Goal: Task Accomplishment & Management: Manage account settings

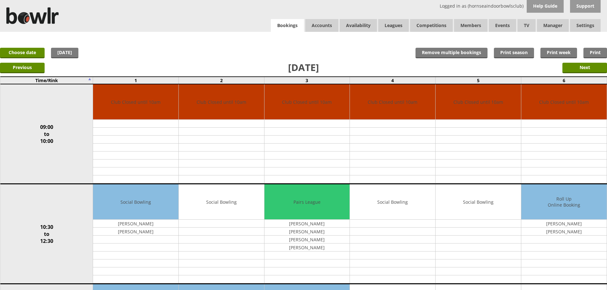
click at [292, 27] on link "Bookings" at bounding box center [287, 25] width 33 height 13
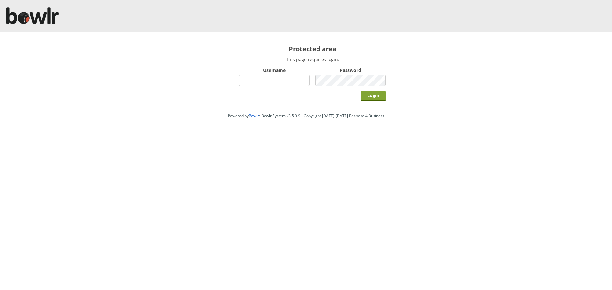
type input "hornseaindoorbowlsclub"
click at [370, 93] on input "Login" at bounding box center [373, 96] width 25 height 11
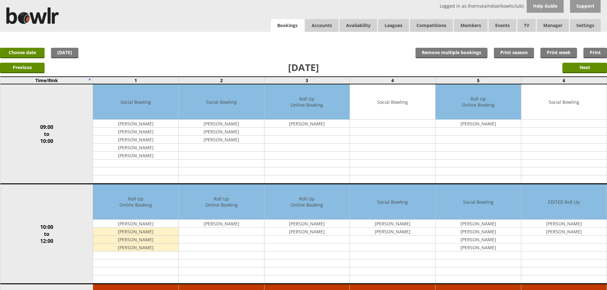
click at [272, 29] on link "Bookings" at bounding box center [287, 25] width 33 height 13
click at [58, 49] on link "[DATE]" at bounding box center [64, 53] width 27 height 11
click at [33, 54] on link "Choose date" at bounding box center [22, 53] width 45 height 11
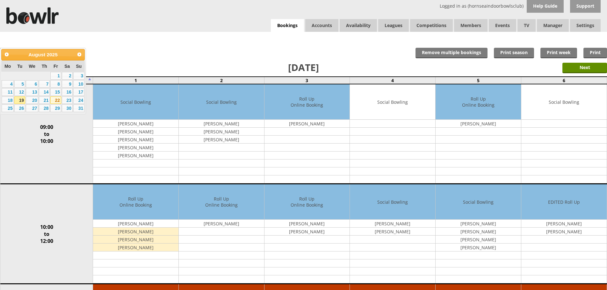
click at [61, 102] on link "22" at bounding box center [55, 101] width 11 height 8
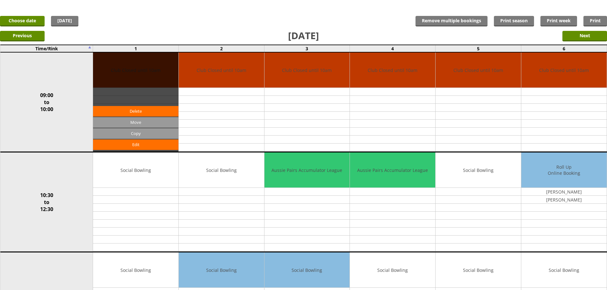
scroll to position [64, 0]
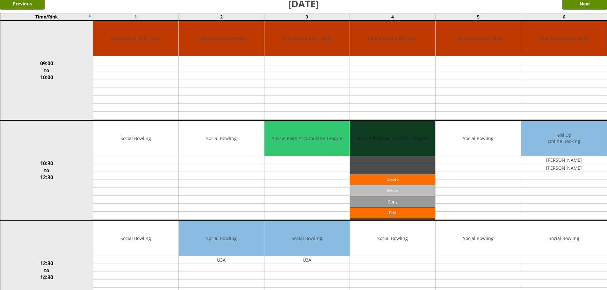
click at [370, 194] on input "Move" at bounding box center [392, 190] width 85 height 11
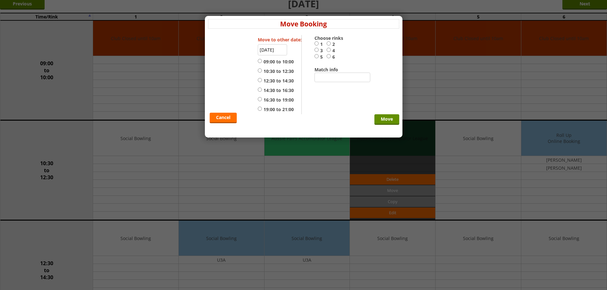
click at [329, 43] on input "2" at bounding box center [329, 43] width 4 height 5
radio input "true"
click at [276, 70] on label "10:30 to 12:30" at bounding box center [276, 71] width 36 height 6
click at [262, 70] on input "10:30 to 12:30" at bounding box center [260, 70] width 4 height 5
radio input "true"
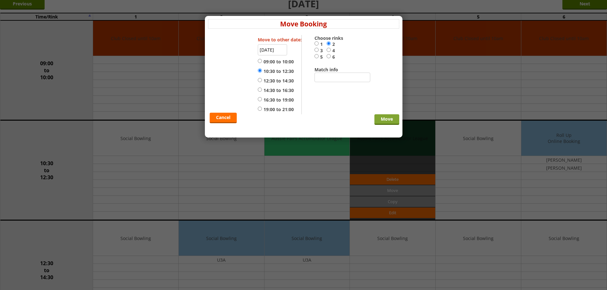
click at [388, 118] on input "Move" at bounding box center [386, 119] width 25 height 11
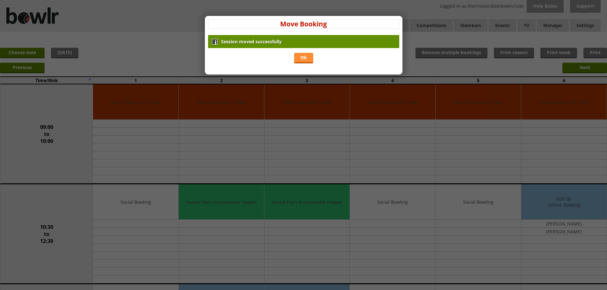
click at [302, 55] on link "Ok" at bounding box center [303, 58] width 19 height 11
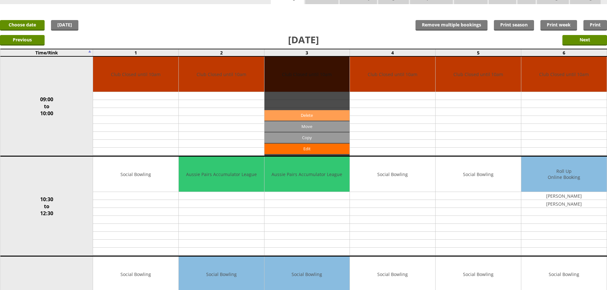
scroll to position [64, 0]
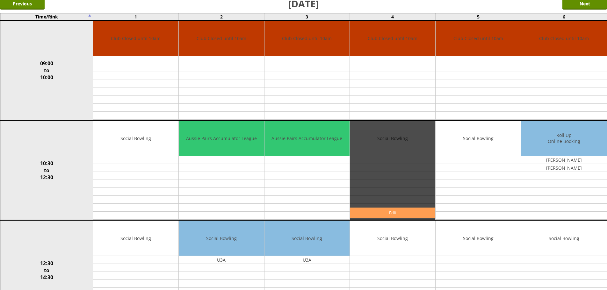
click at [384, 208] on link "Edit" at bounding box center [392, 213] width 85 height 11
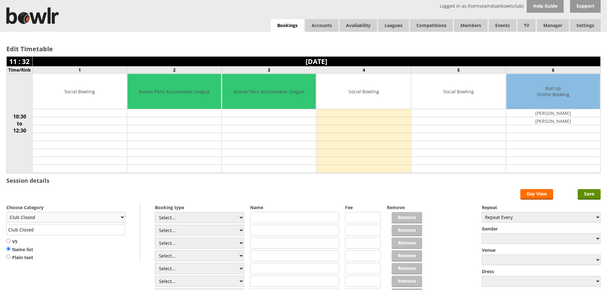
click at [123, 214] on select "Club Closed Singles League Triples League Pairs League Friendly Social Bowling …" at bounding box center [65, 217] width 119 height 11
select select "119"
click at [6, 212] on select "Club Closed Singles League Triples League Pairs League Friendly Social Bowling …" at bounding box center [65, 217] width 119 height 11
type input "Social Bowling"
click at [213, 219] on select "Select... Club Competition (Member) Club Competition (Visitor) National (Member…" at bounding box center [199, 217] width 89 height 11
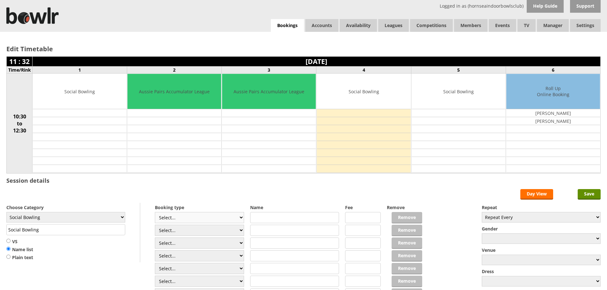
select select "1_50"
click at [155, 212] on select "Select... Club Competition (Member) Club Competition (Visitor) National (Member…" at bounding box center [199, 217] width 89 height 11
type input "5.0000"
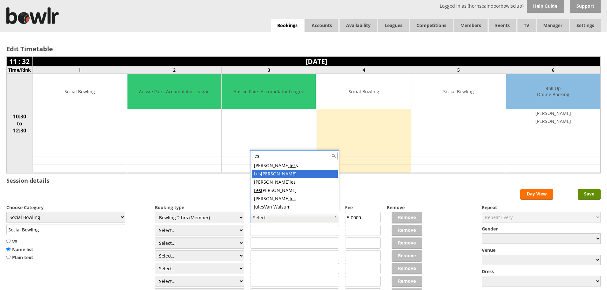
type input "les"
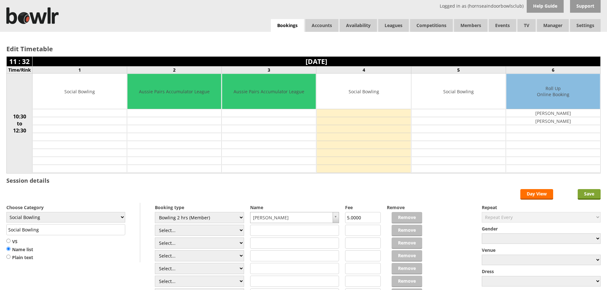
click at [585, 196] on input "Save" at bounding box center [589, 194] width 23 height 11
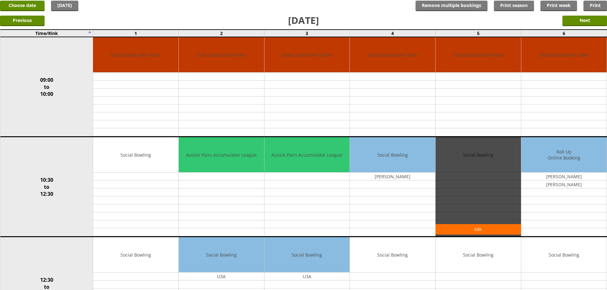
scroll to position [64, 0]
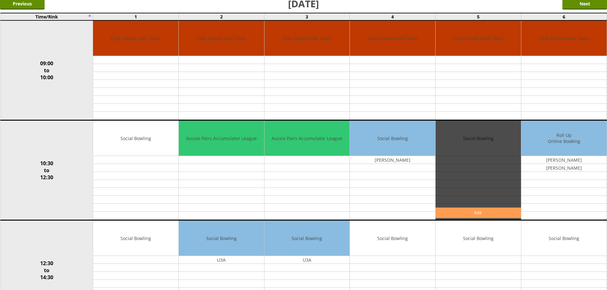
click at [468, 209] on link "Edit" at bounding box center [478, 213] width 85 height 11
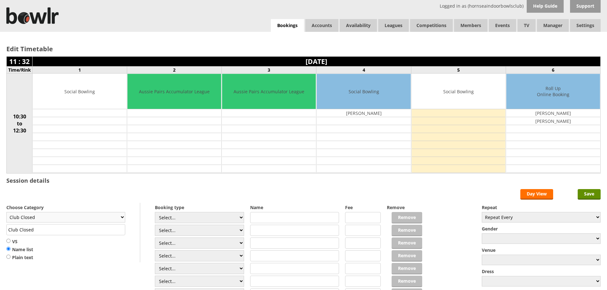
click at [125, 213] on select "Club Closed Singles League Triples League Pairs League Friendly Social Bowling …" at bounding box center [65, 217] width 119 height 11
select select "119"
click at [6, 212] on select "Club Closed Singles League Triples League Pairs League Friendly Social Bowling …" at bounding box center [65, 217] width 119 height 11
type input "Social Bowling"
click at [316, 214] on input "text" at bounding box center [294, 217] width 89 height 11
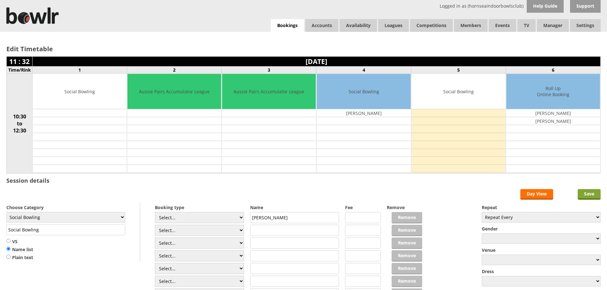
type input "Leslie Watts"
click at [587, 193] on input "Save" at bounding box center [589, 194] width 23 height 11
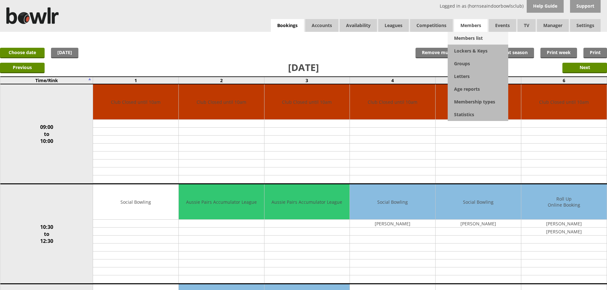
click at [469, 34] on link "Members list" at bounding box center [478, 38] width 61 height 13
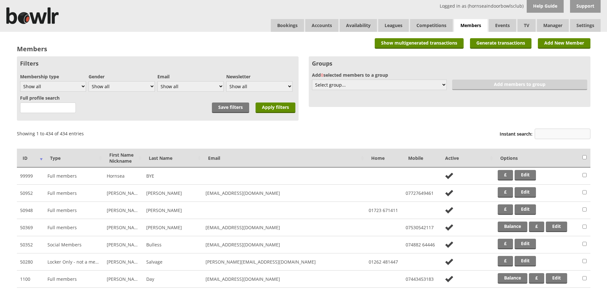
click at [581, 135] on input "Instant search:" at bounding box center [563, 134] width 56 height 11
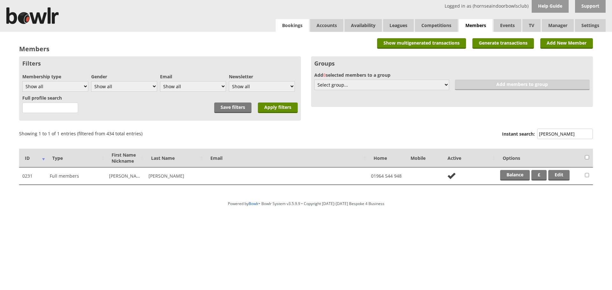
type input "watts"
click at [293, 29] on link "Bookings" at bounding box center [292, 25] width 33 height 13
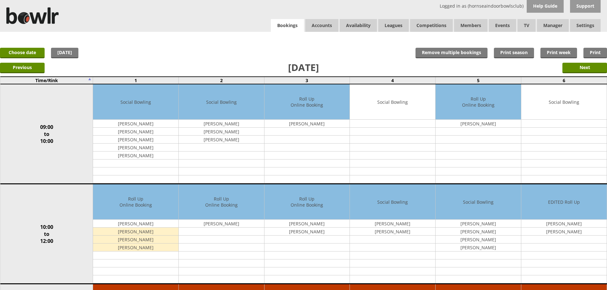
click at [276, 30] on link "Bookings" at bounding box center [287, 25] width 33 height 13
